Goal: Task Accomplishment & Management: Manage account settings

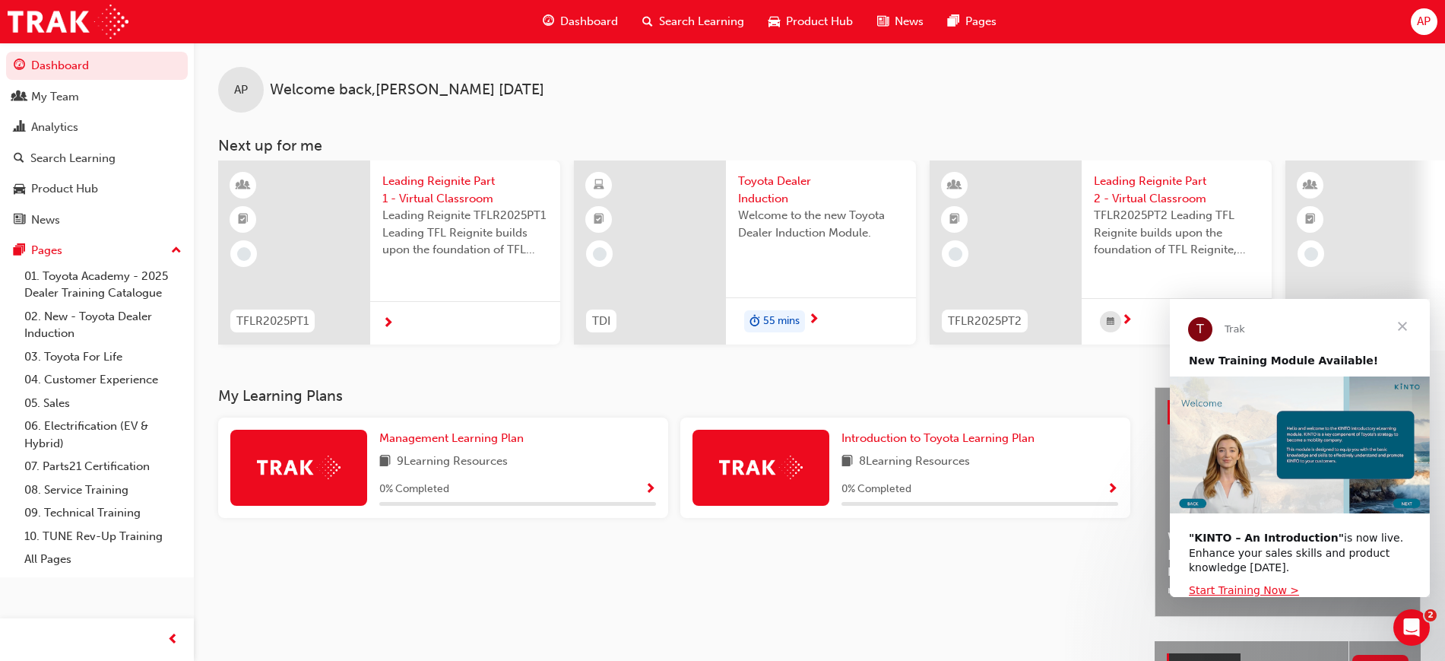
click at [1422, 24] on span "AP" at bounding box center [1424, 21] width 14 height 17
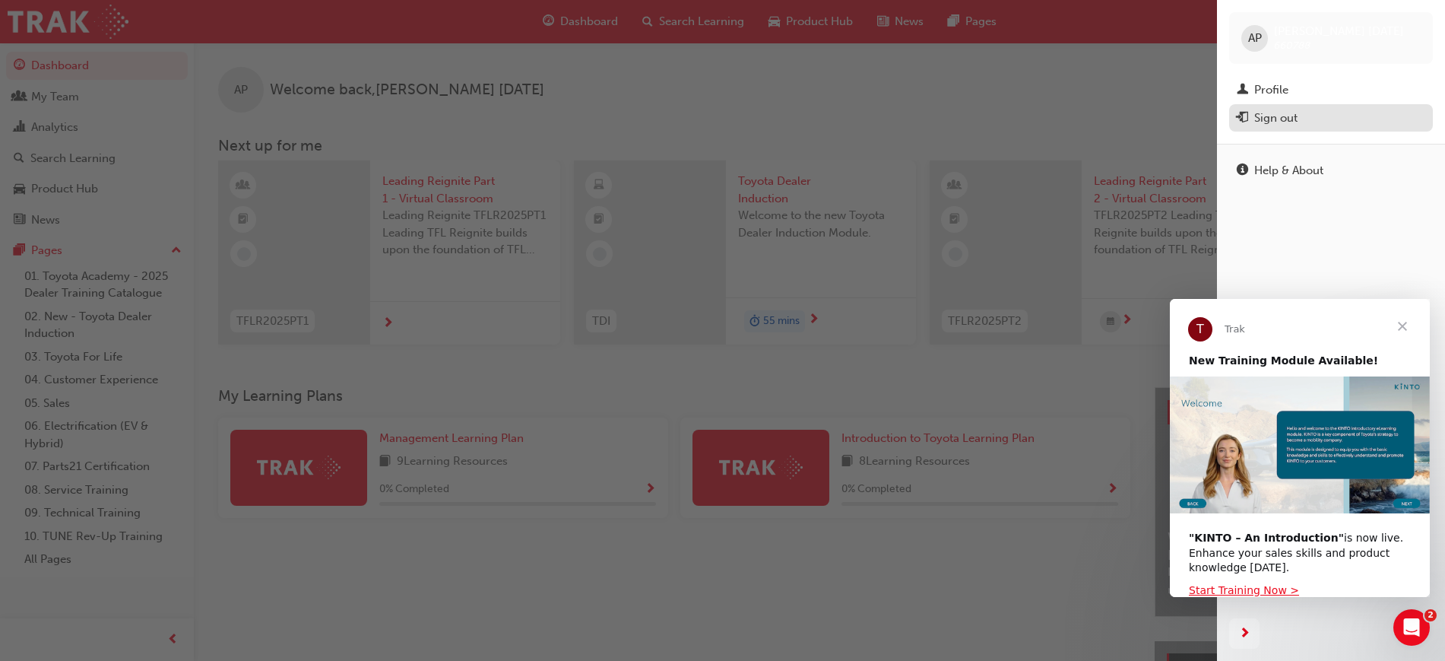
click at [1266, 111] on div "Sign out" at bounding box center [1275, 117] width 43 height 17
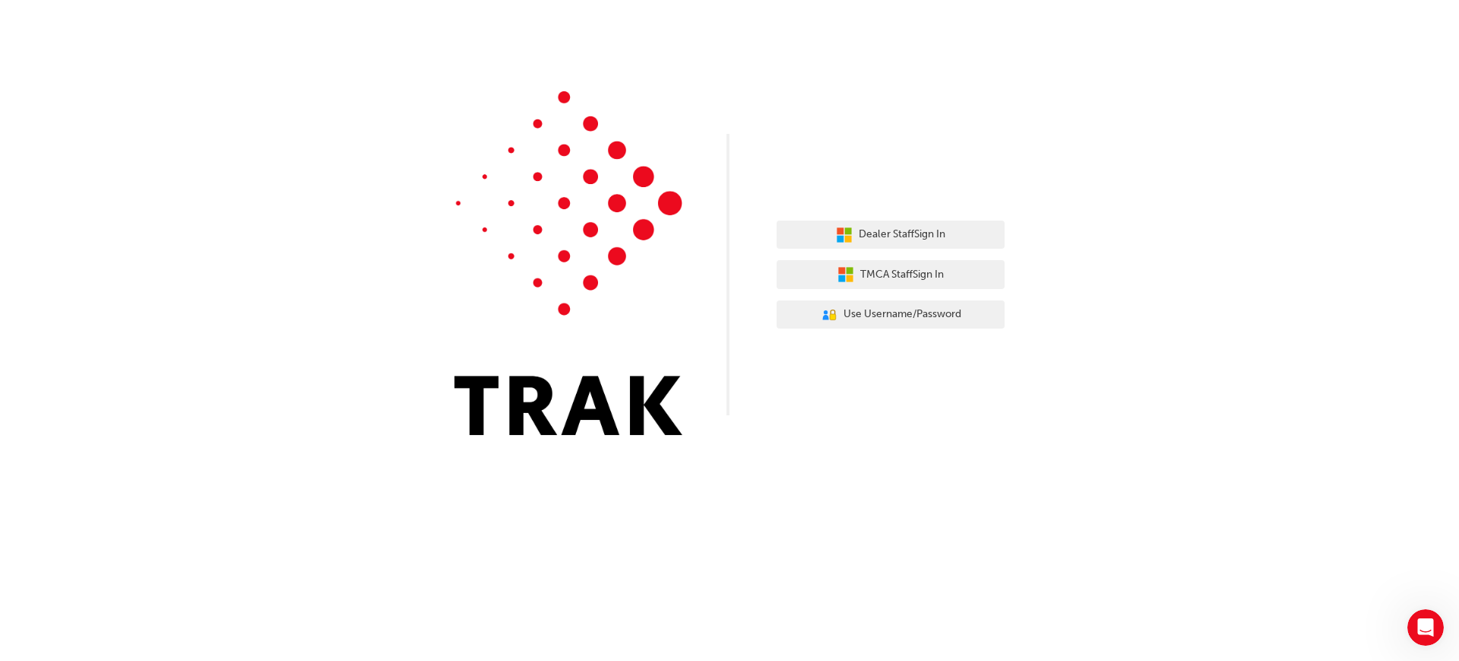
drag, startPoint x: 1256, startPoint y: 145, endPoint x: 1240, endPoint y: 5, distance: 140.9
click at [1256, 132] on div "Dealer Staff Sign In TMCA Staff Sign In User Authentication Icon - Blue Person,…" at bounding box center [729, 229] width 1459 height 458
click at [886, 241] on span "Dealer Staff Sign In" at bounding box center [902, 234] width 87 height 17
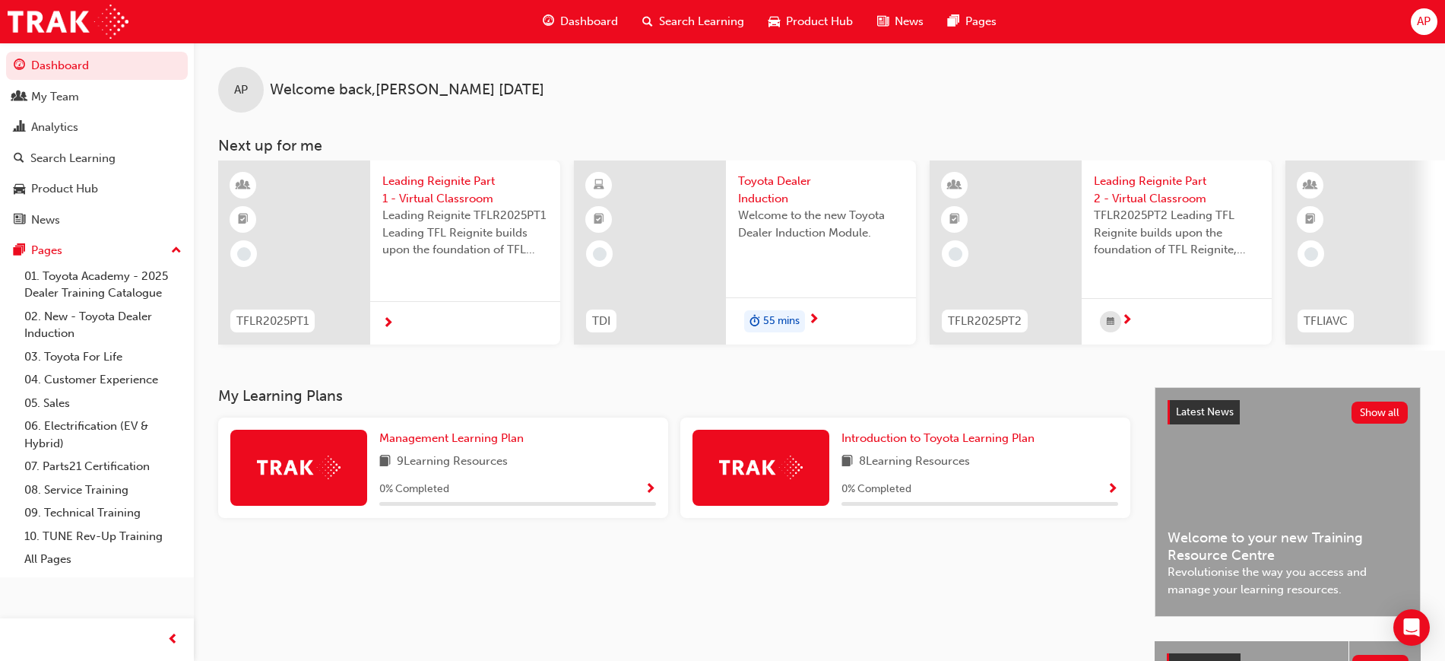
click at [1422, 18] on span "AP" at bounding box center [1424, 21] width 14 height 17
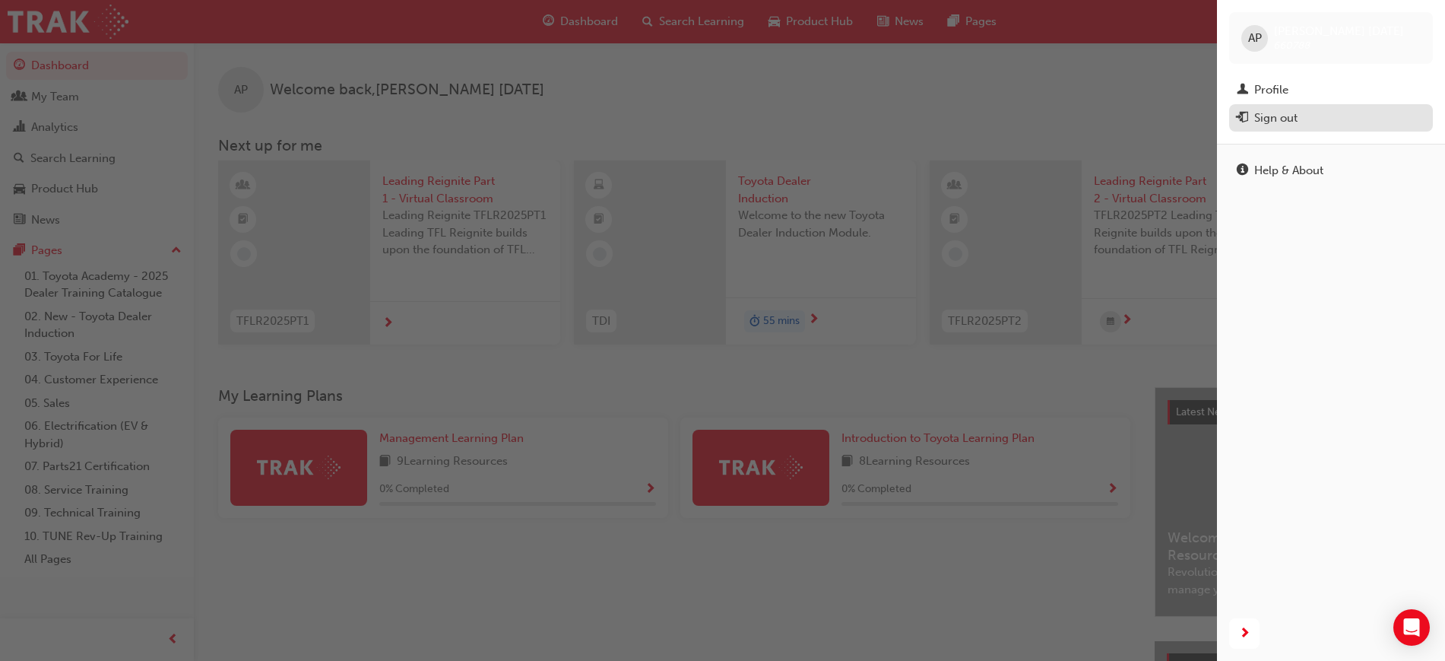
click at [1263, 118] on div "Sign out" at bounding box center [1275, 117] width 43 height 17
